Goal: Information Seeking & Learning: Learn about a topic

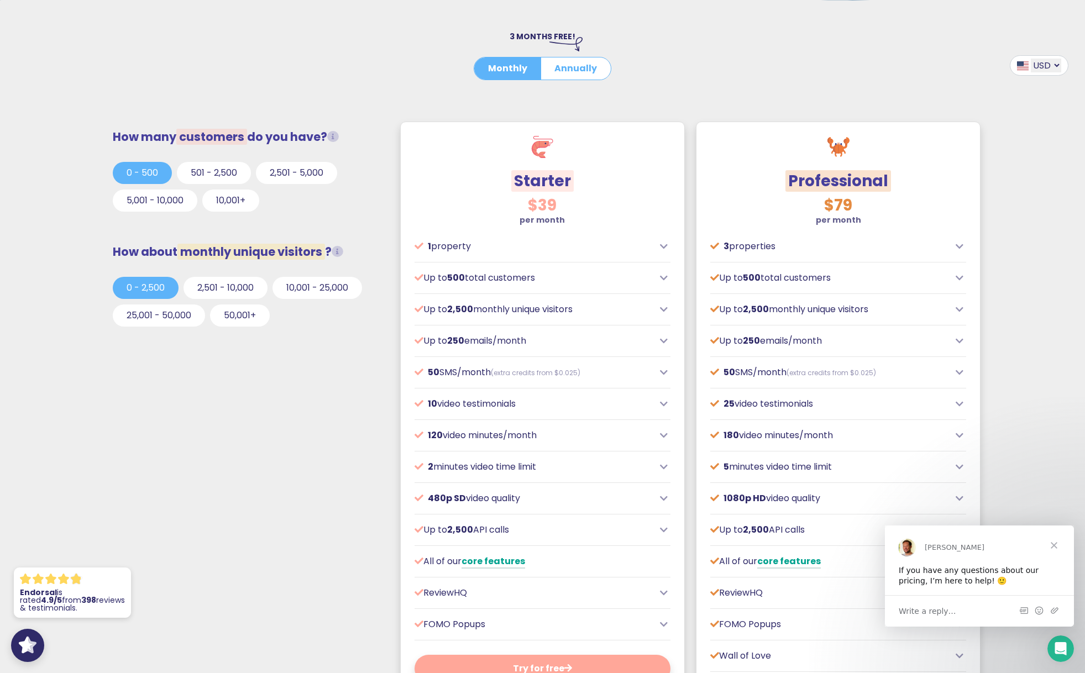
scroll to position [274, 0]
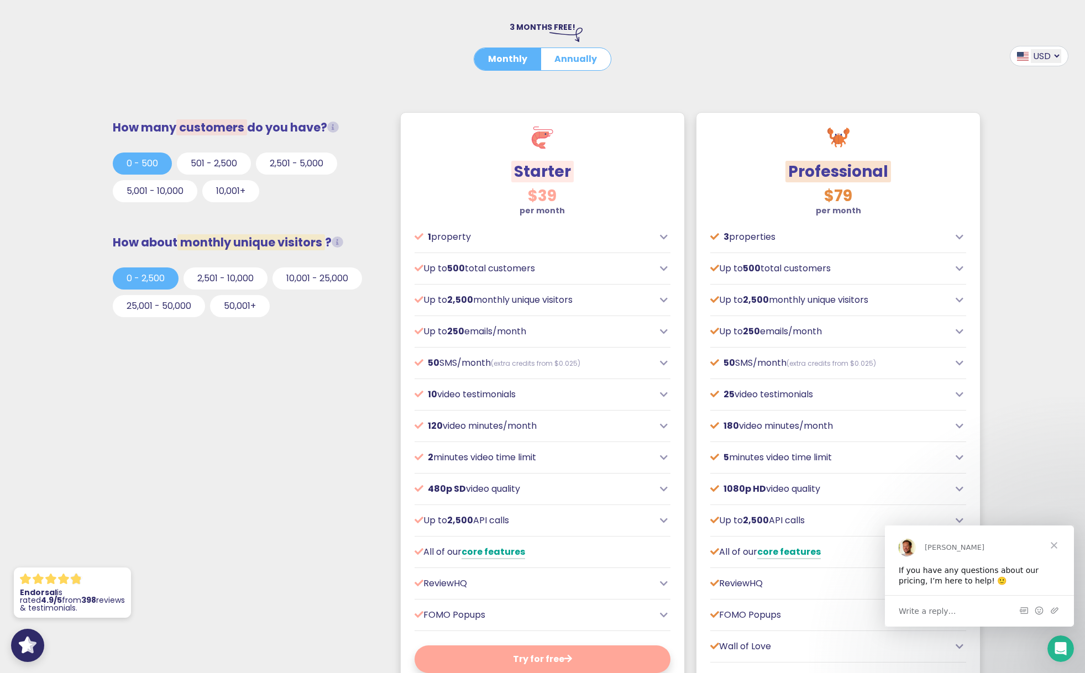
click at [960, 241] on icon at bounding box center [960, 237] width 8 height 9
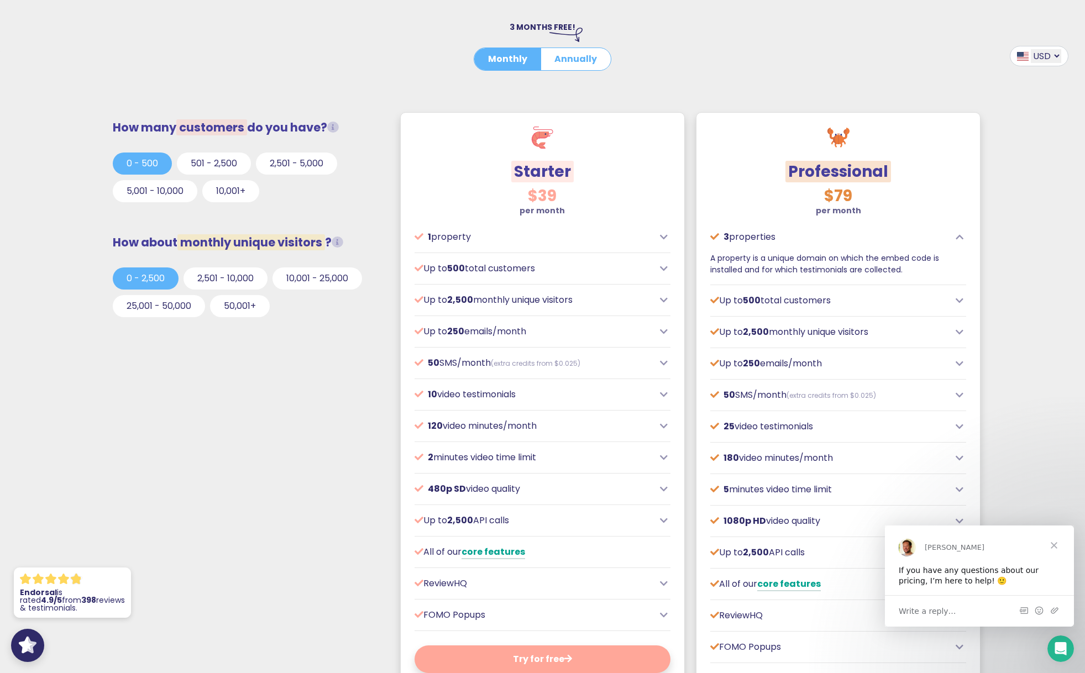
click at [960, 239] on icon at bounding box center [960, 237] width 8 height 9
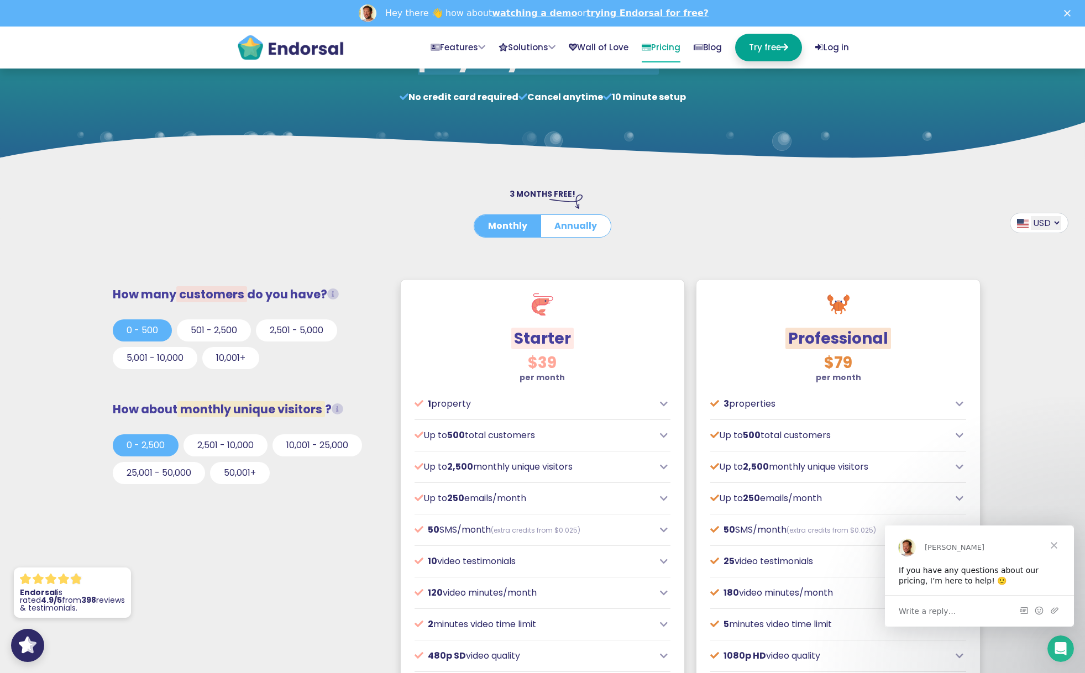
scroll to position [128, 0]
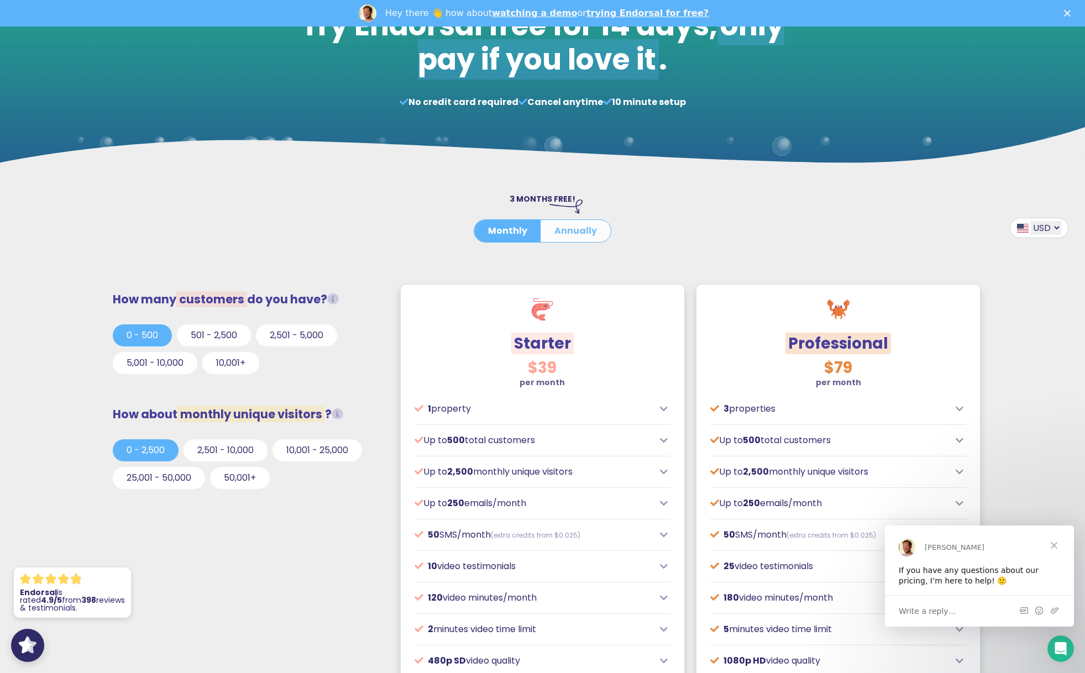
click at [557, 229] on button "Annually" at bounding box center [576, 231] width 70 height 22
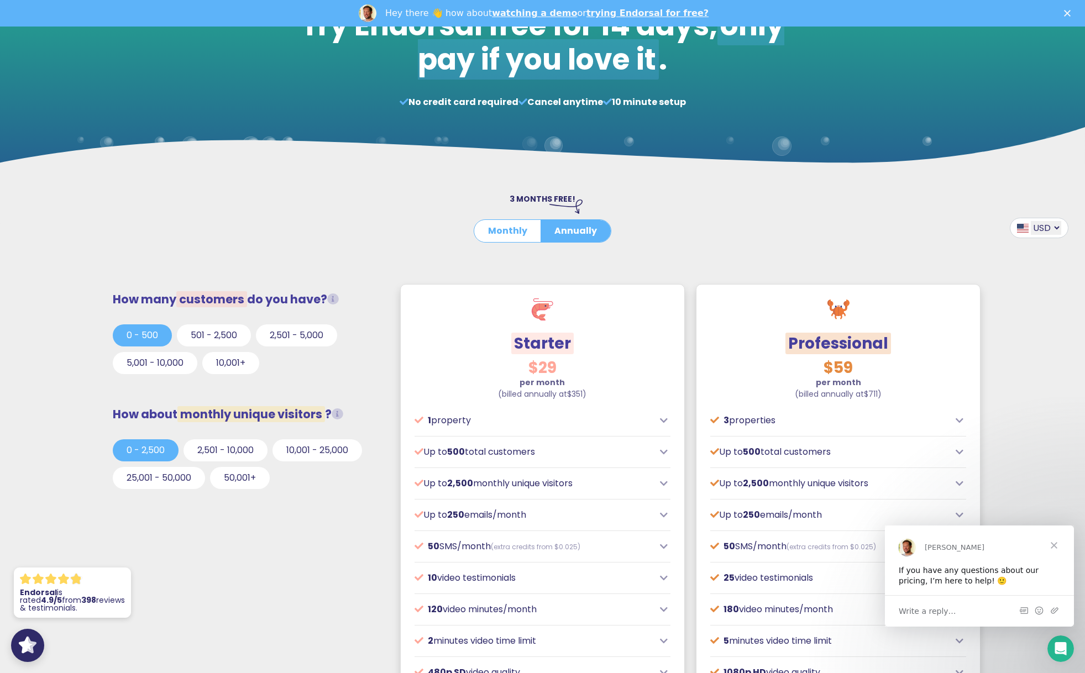
scroll to position [309, 0]
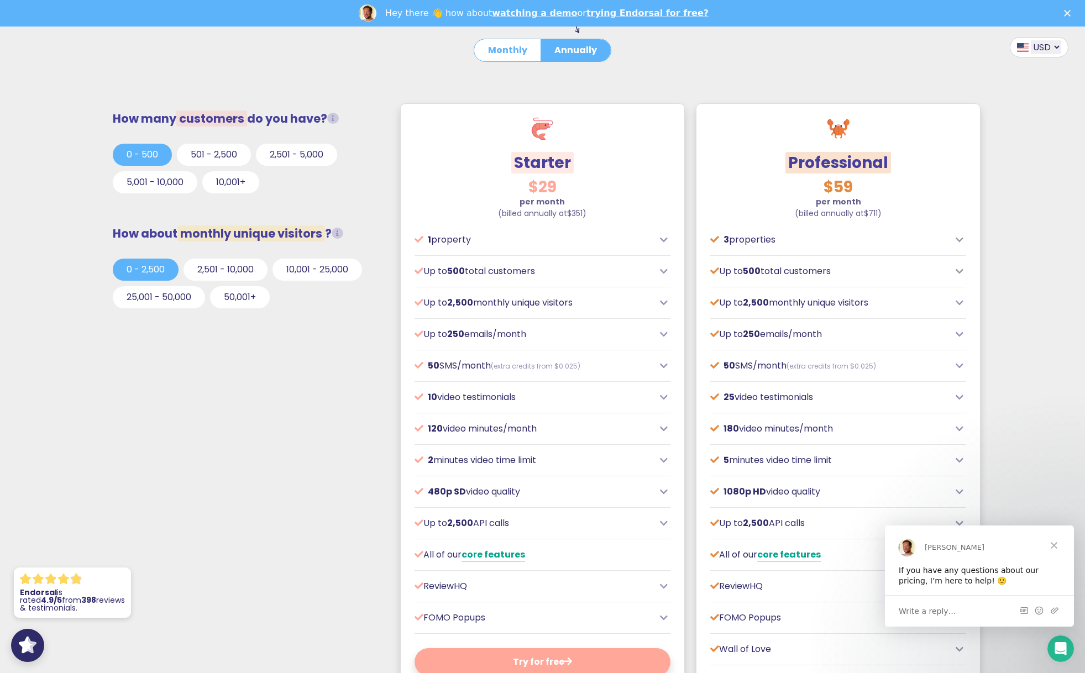
click at [1055, 549] on span "Close" at bounding box center [1054, 545] width 40 height 40
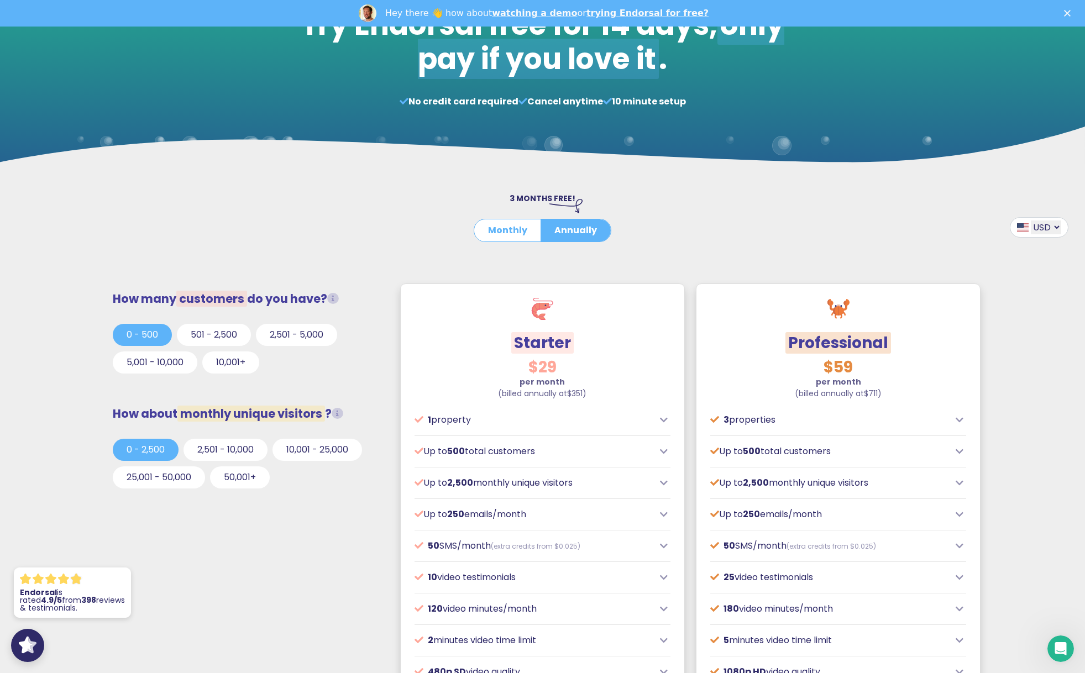
scroll to position [127, 0]
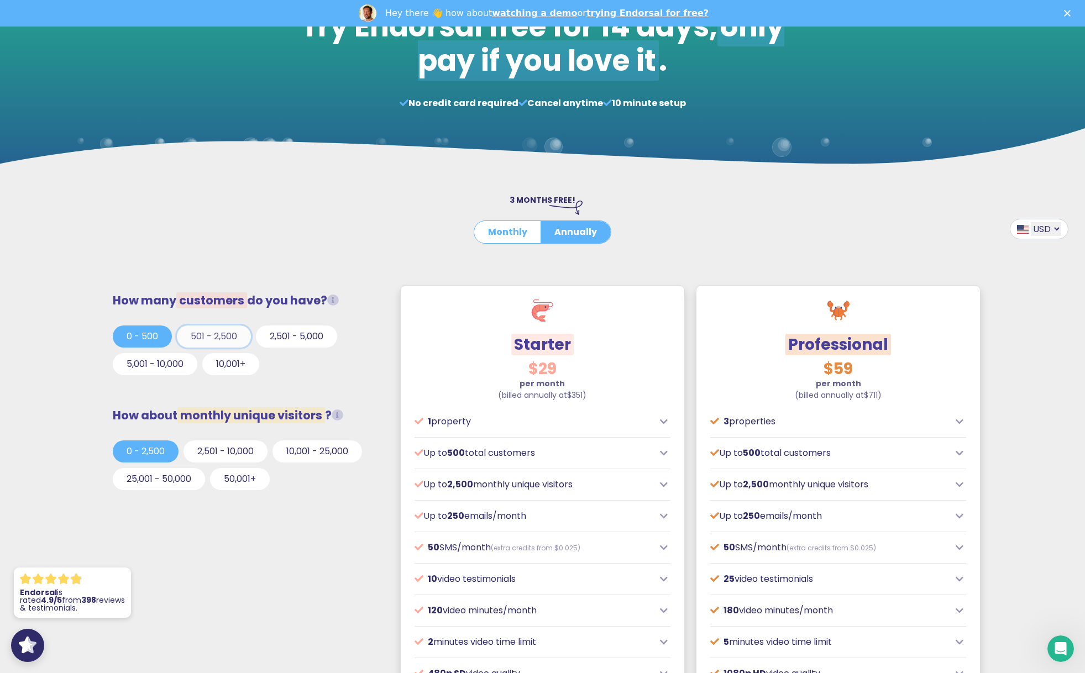
click at [209, 333] on button "501 - 2,500" at bounding box center [214, 337] width 74 height 22
click at [292, 337] on button "2,501 - 5,000" at bounding box center [296, 337] width 81 height 22
click at [222, 453] on button "2,501 - 10,000" at bounding box center [226, 452] width 84 height 22
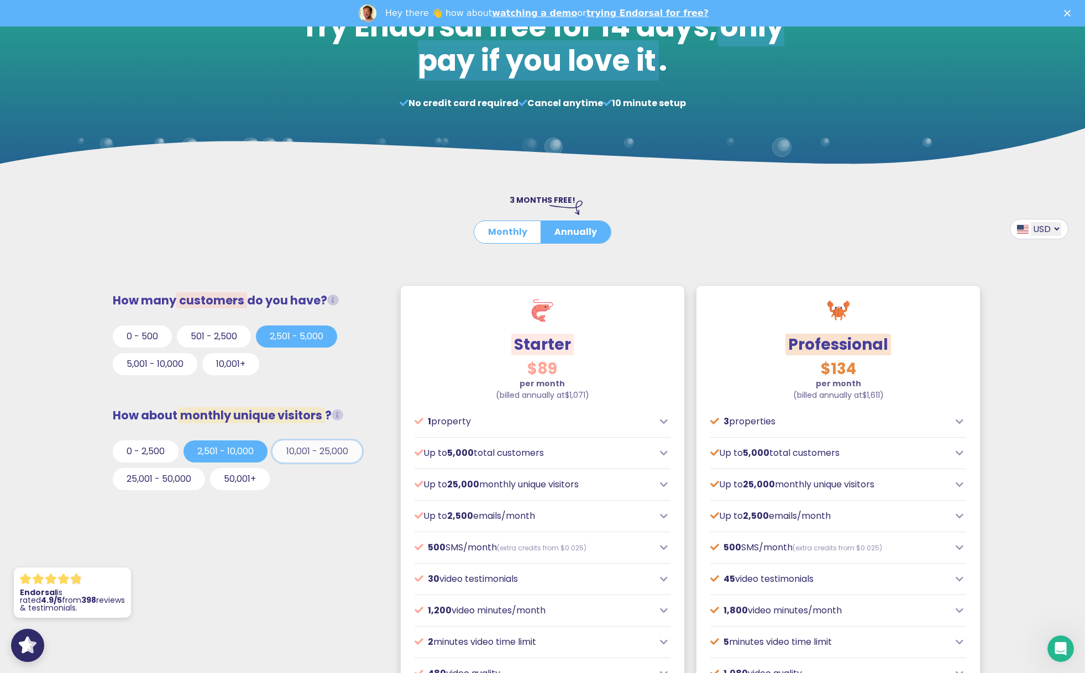
click at [310, 455] on button "10,001 - 25,000" at bounding box center [318, 452] width 90 height 22
click at [235, 365] on button "10,001+" at bounding box center [230, 364] width 57 height 22
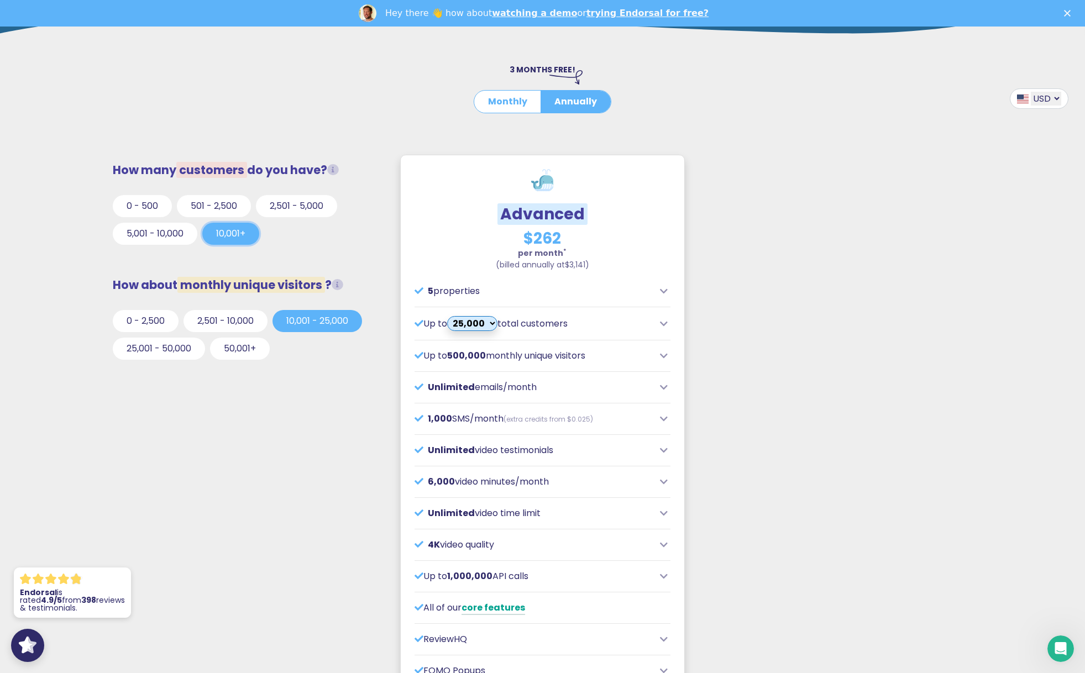
scroll to position [257, 0]
click at [247, 348] on button "50,001+" at bounding box center [240, 350] width 60 height 22
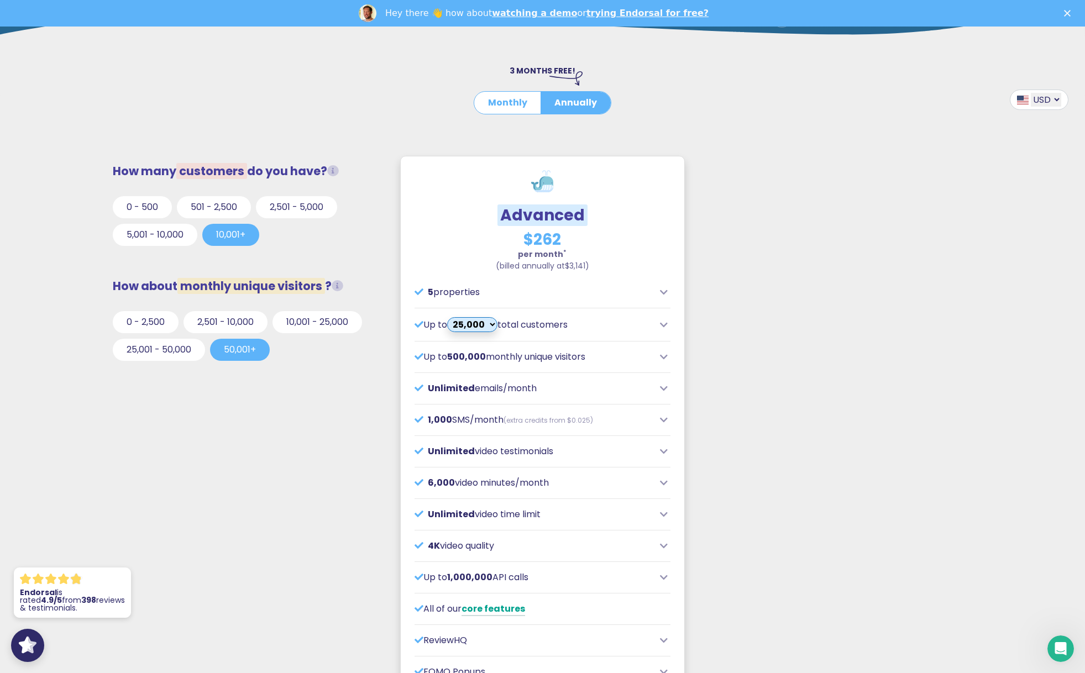
click at [295, 259] on div at bounding box center [247, 259] width 268 height 14
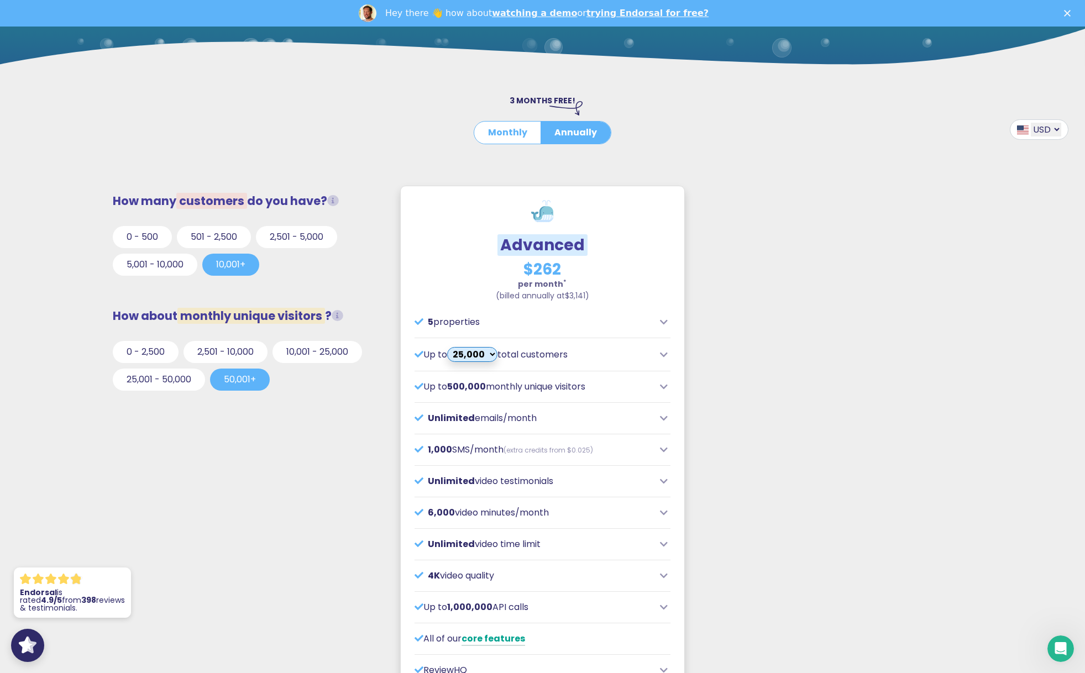
scroll to position [226, 0]
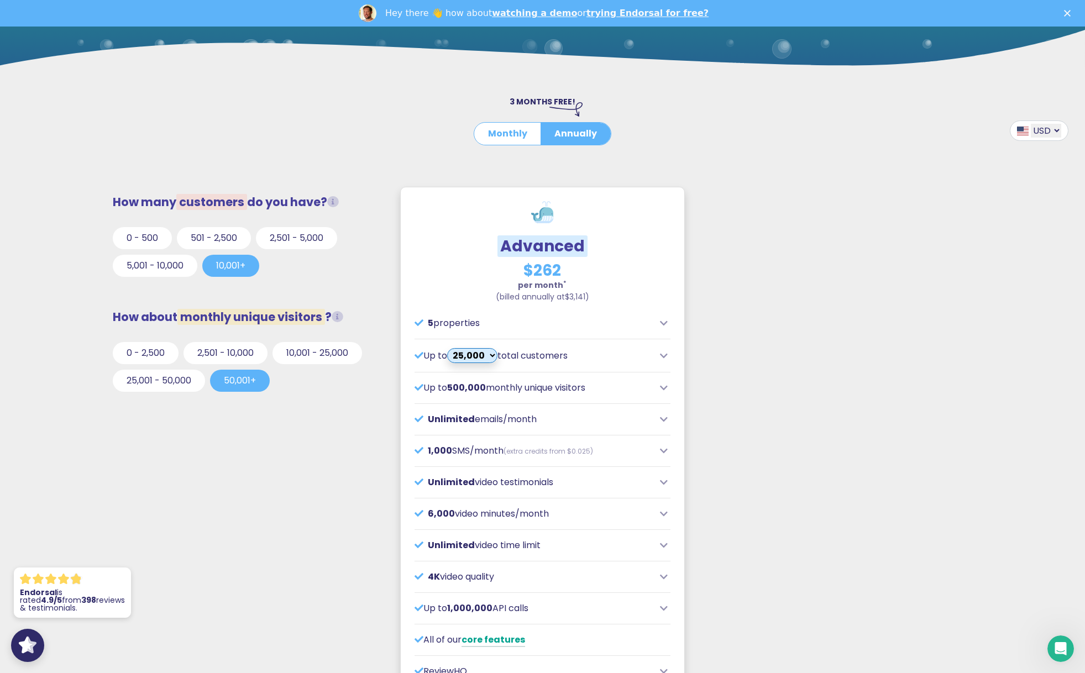
click at [792, 320] on div "How many customers do you have? Total customers from whom you request testimoni…" at bounding box center [543, 608] width 888 height 855
click at [187, 385] on button "25,001 - 50,000" at bounding box center [159, 381] width 92 height 22
click at [169, 351] on button "0 - 2,500" at bounding box center [146, 353] width 66 height 22
